Goal: Browse casually

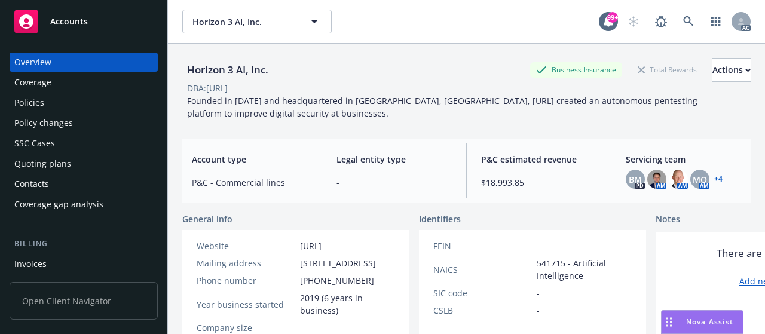
scroll to position [60, 0]
